Goal: Navigation & Orientation: Find specific page/section

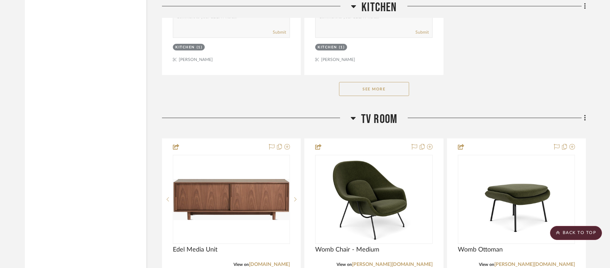
scroll to position [1771, 0]
click at [387, 77] on div "See More" at bounding box center [374, 89] width 424 height 28
click at [389, 86] on button "See More" at bounding box center [374, 89] width 70 height 14
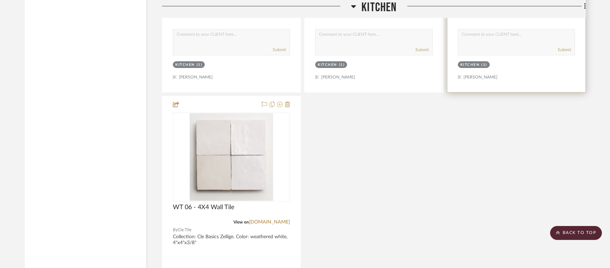
scroll to position [1758, 0]
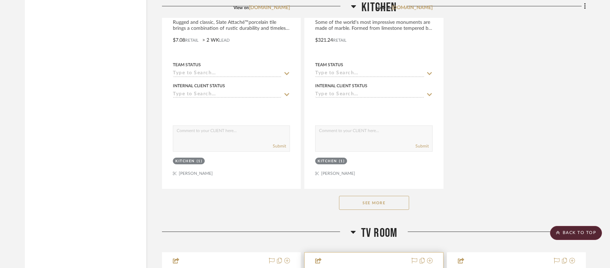
scroll to position [1768, 0]
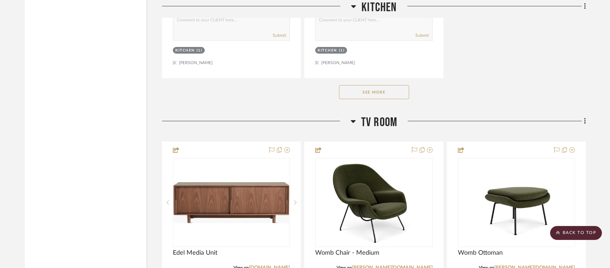
click at [380, 91] on button "See More" at bounding box center [374, 92] width 70 height 14
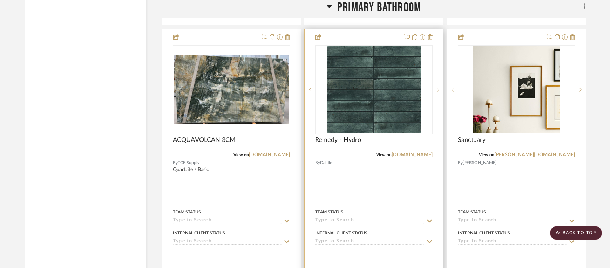
scroll to position [2827, 0]
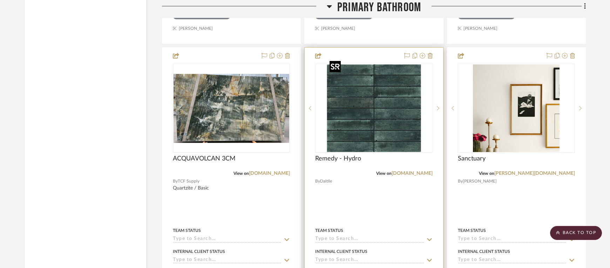
click at [0, 0] on img at bounding box center [0, 0] width 0 height 0
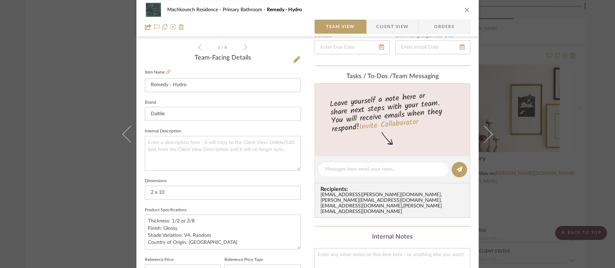
scroll to position [54, 0]
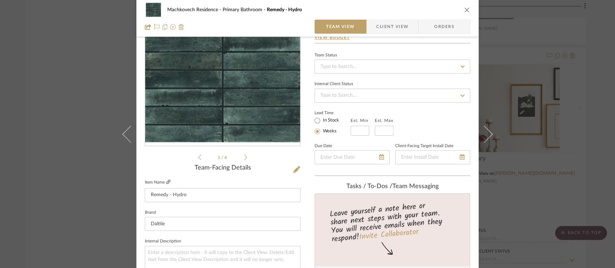
click at [166, 183] on icon at bounding box center [168, 182] width 4 height 4
click at [464, 7] on icon "close" at bounding box center [467, 10] width 6 height 6
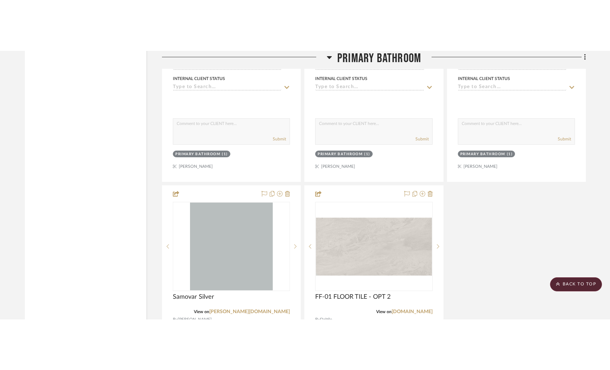
scroll to position [3228, 0]
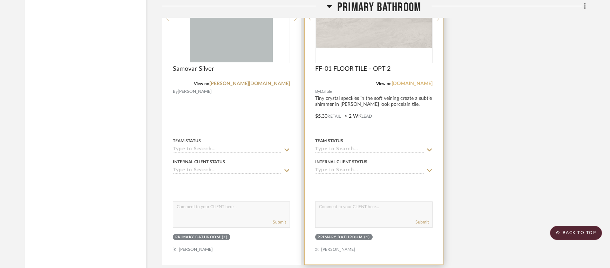
click at [421, 81] on link "[DOMAIN_NAME]" at bounding box center [412, 83] width 41 height 5
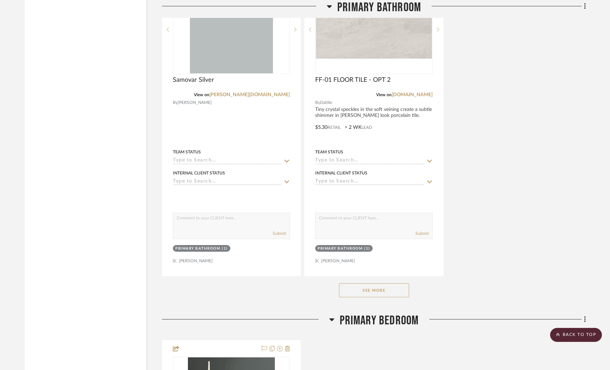
scroll to position [3245, 0]
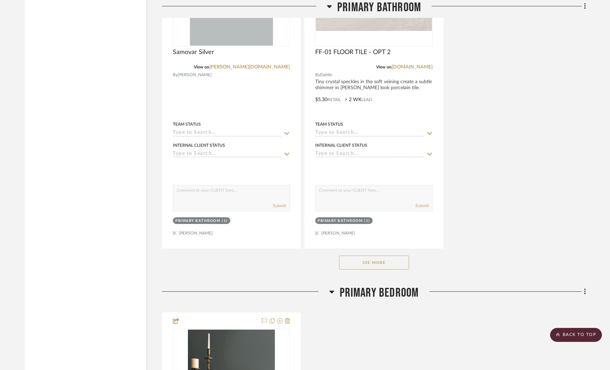
click at [377, 255] on button "See More" at bounding box center [374, 262] width 70 height 14
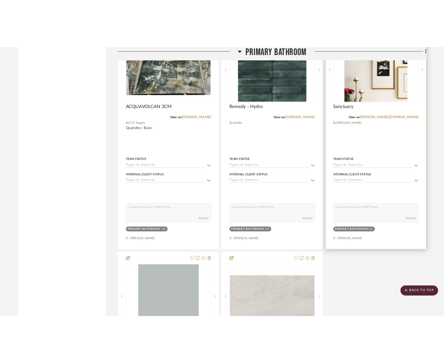
scroll to position [2774, 0]
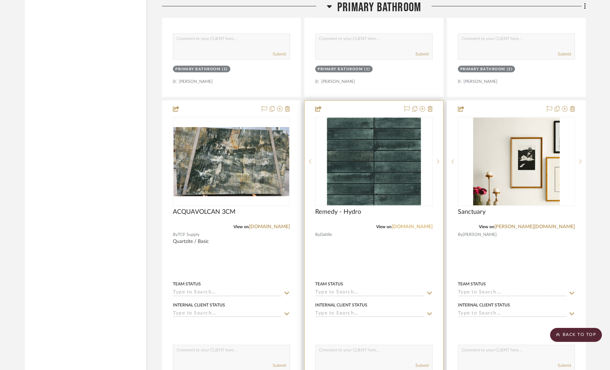
click at [422, 224] on link "[DOMAIN_NAME]" at bounding box center [412, 226] width 41 height 5
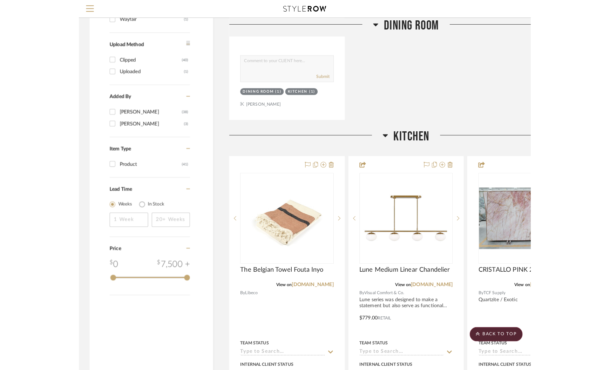
scroll to position [0, 0]
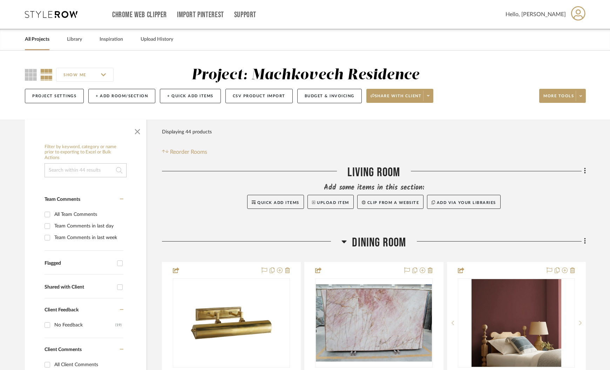
click at [40, 38] on link "All Projects" at bounding box center [37, 39] width 25 height 9
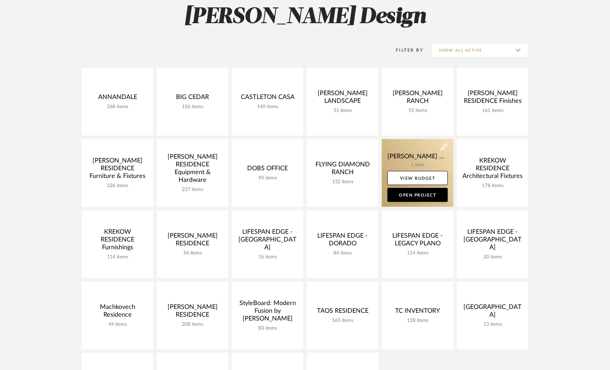
scroll to position [119, 0]
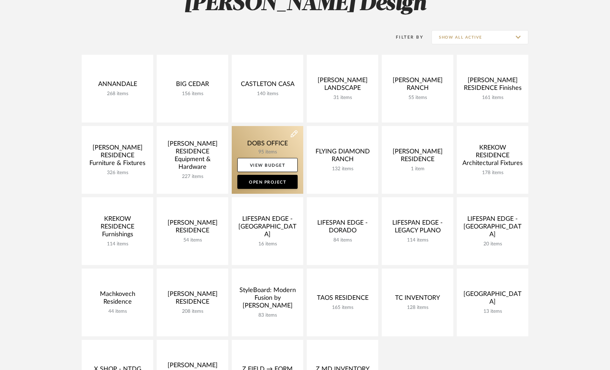
click at [253, 135] on link at bounding box center [268, 160] width 72 height 68
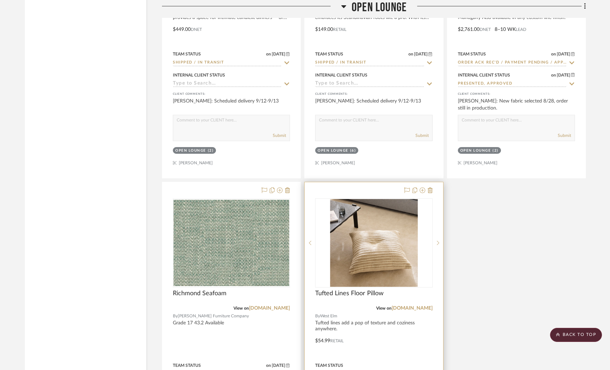
scroll to position [4483, 0]
